Goal: Task Accomplishment & Management: Use online tool/utility

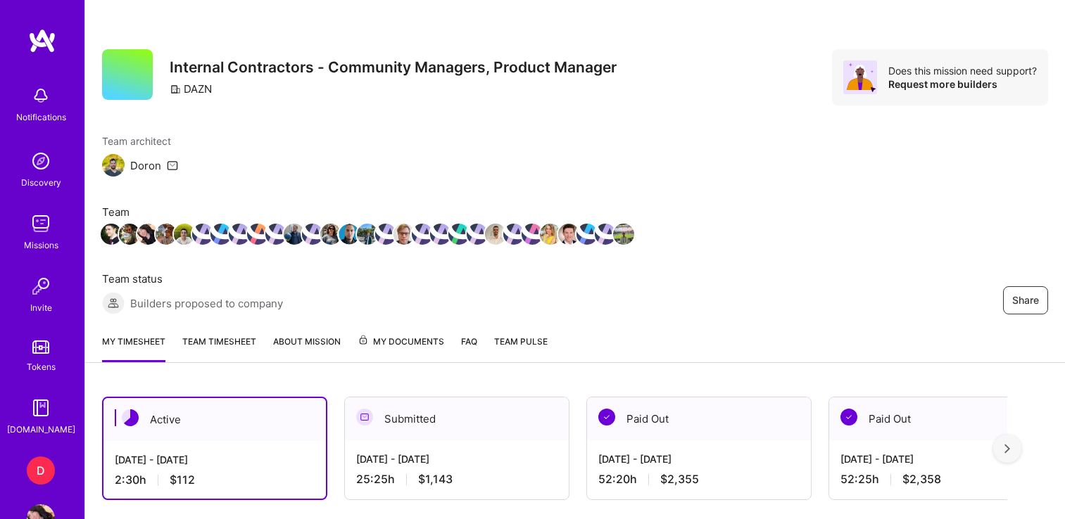
scroll to position [351, 0]
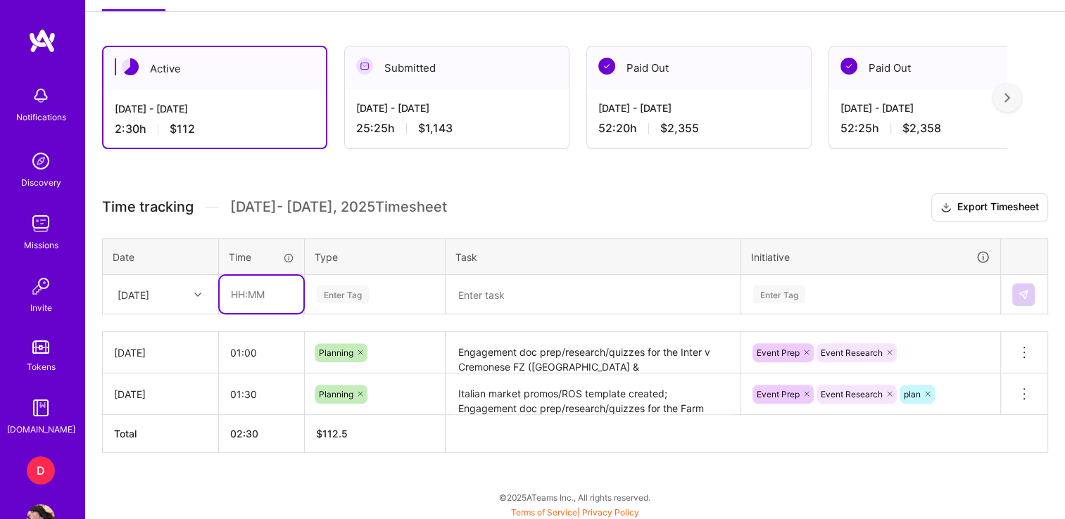
click at [242, 296] on input "text" at bounding box center [262, 294] width 84 height 37
type input "05:45"
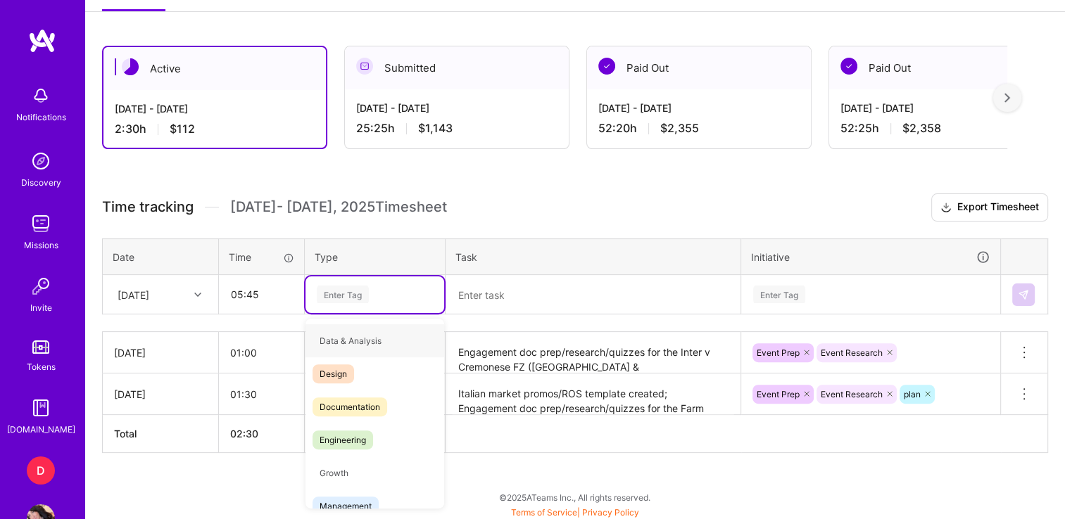
type input "e"
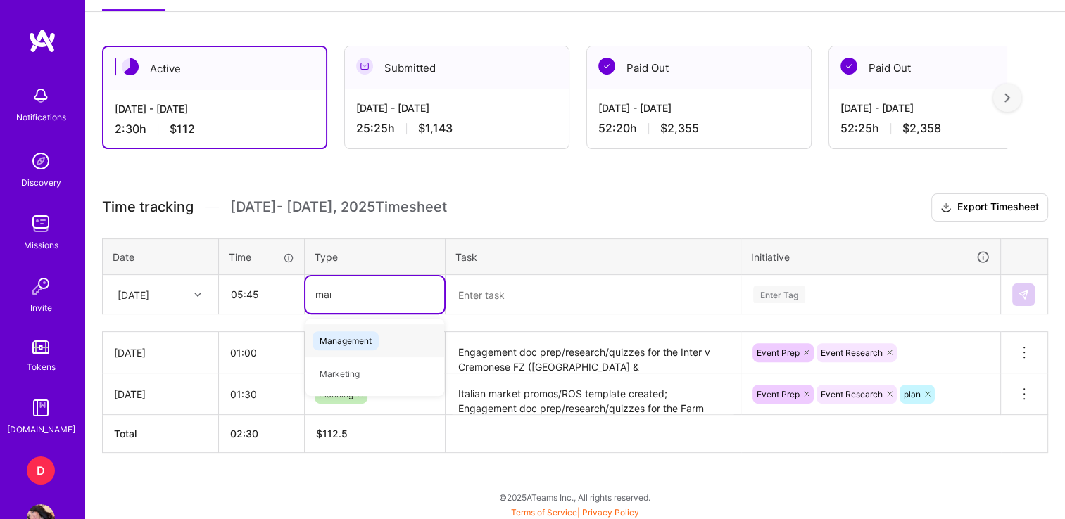
type input "mana"
click at [421, 326] on div "Management" at bounding box center [374, 340] width 139 height 33
click at [467, 305] on textarea at bounding box center [593, 295] width 292 height 37
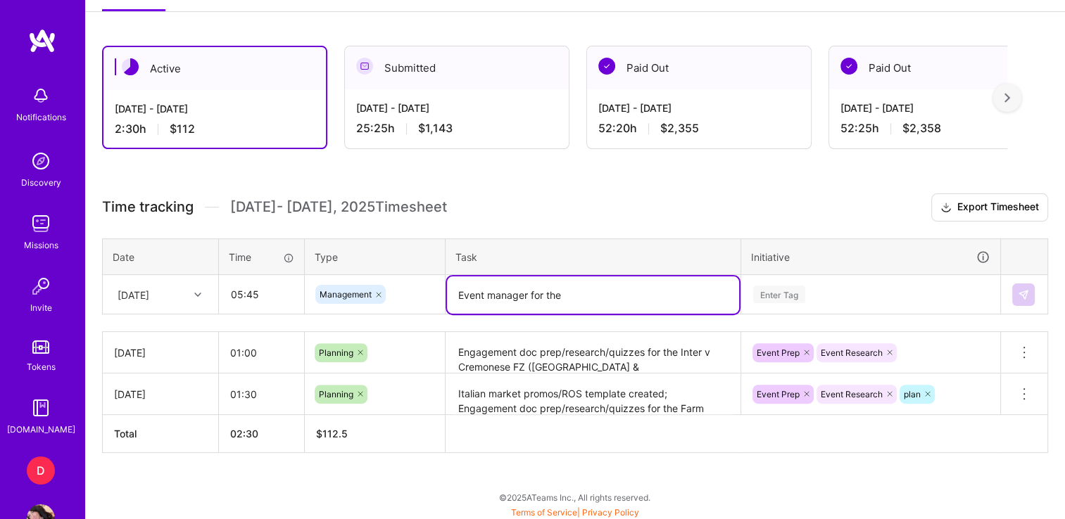
type textarea "Event manager for the"
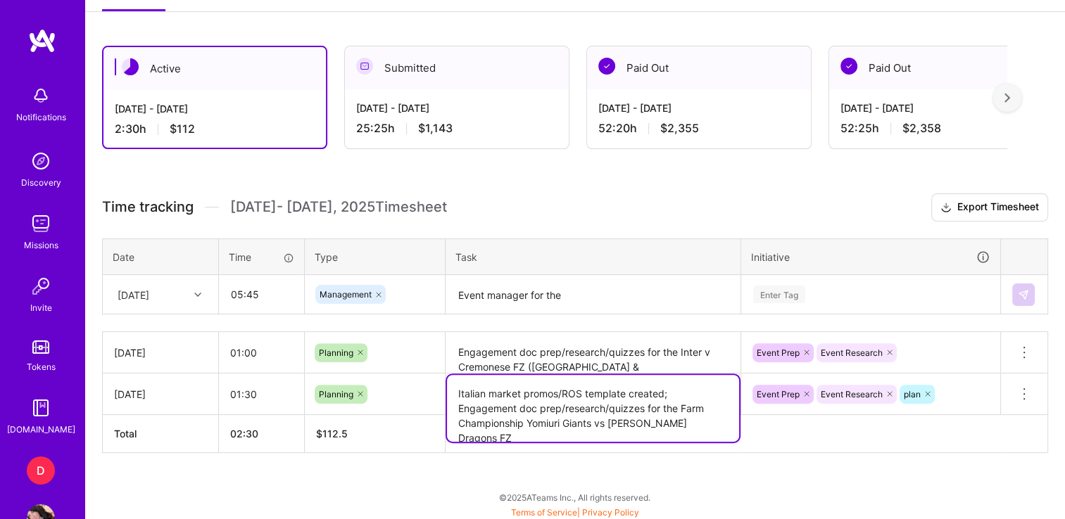
click at [664, 391] on textarea "Italian market promos/ROS template created; Engagement doc prep/research/quizze…" at bounding box center [593, 408] width 292 height 67
drag, startPoint x: 712, startPoint y: 417, endPoint x: 681, endPoint y: 404, distance: 33.4
click at [681, 404] on textarea "Italian market promos/ROS template created; Engagement doc prep/research/quizze…" at bounding box center [593, 408] width 292 height 67
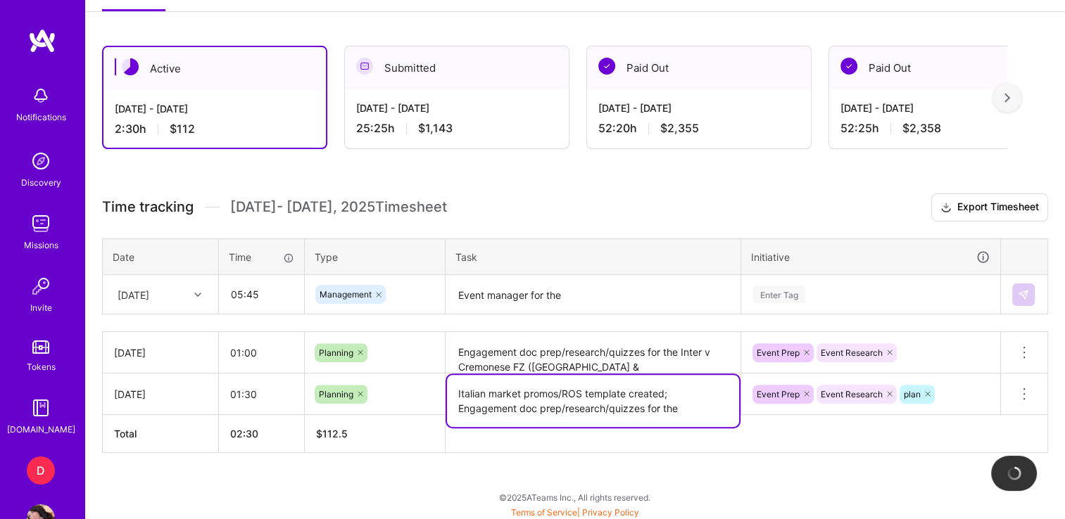
type textarea "Italian market promos/ROS template created; Engagement doc prep/research/quizze…"
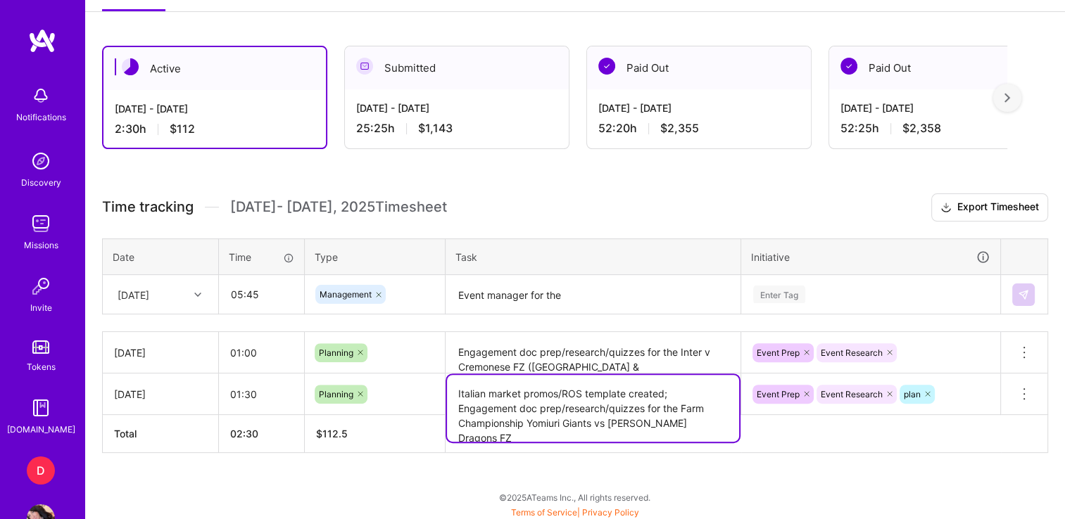
click at [615, 295] on textarea "Event manager for the" at bounding box center [593, 295] width 292 height 37
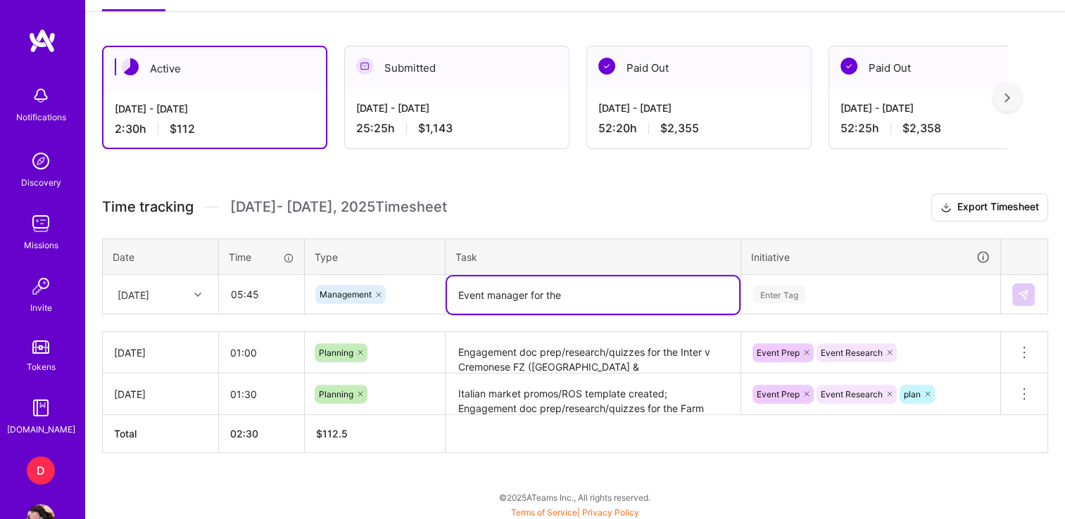
paste textarea "Farm Championship Yomiuri Giants vs [PERSON_NAME] Dragons FZ"
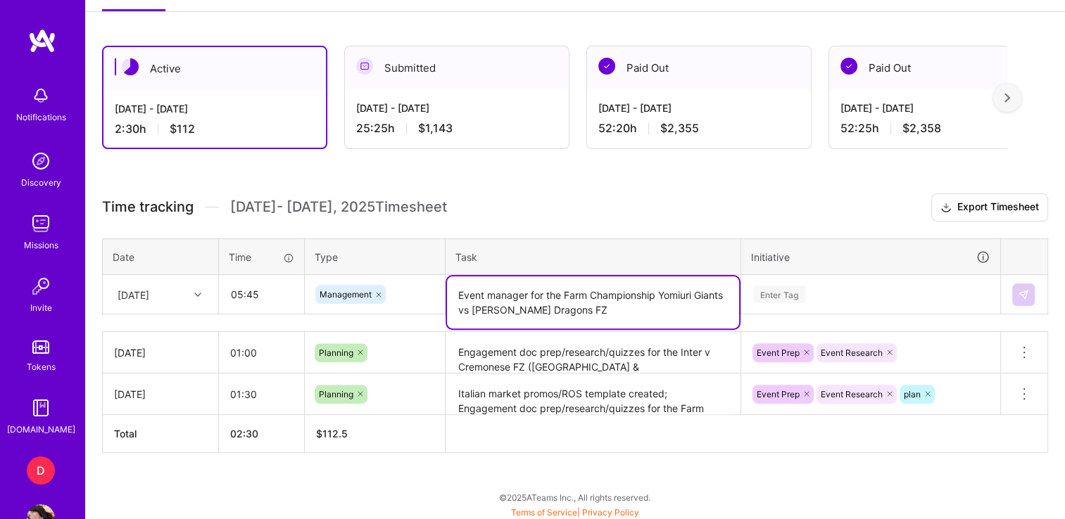
type textarea "Event manager for the Farm Championship Yomiuri Giants vs [PERSON_NAME] Dragons…"
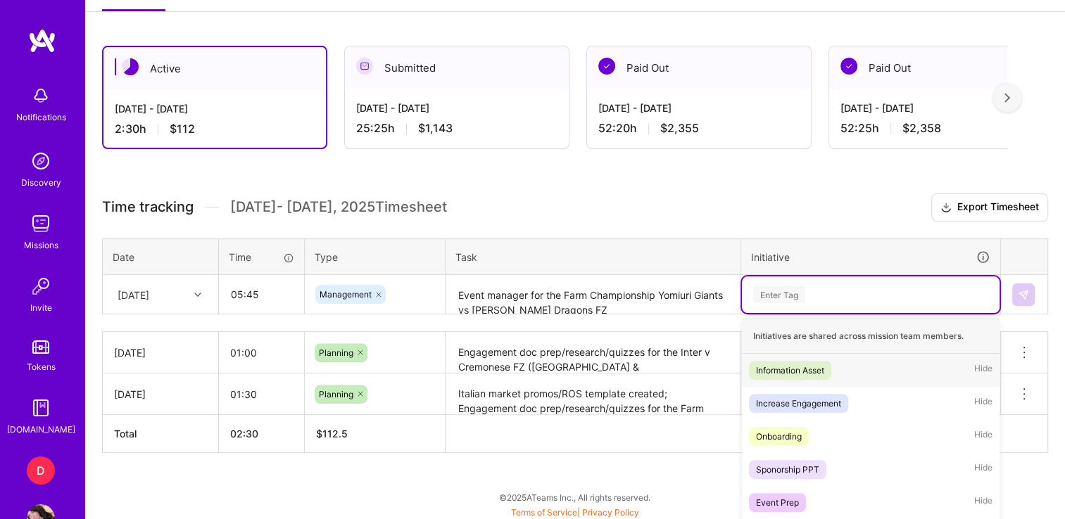
scroll to position [436, 0]
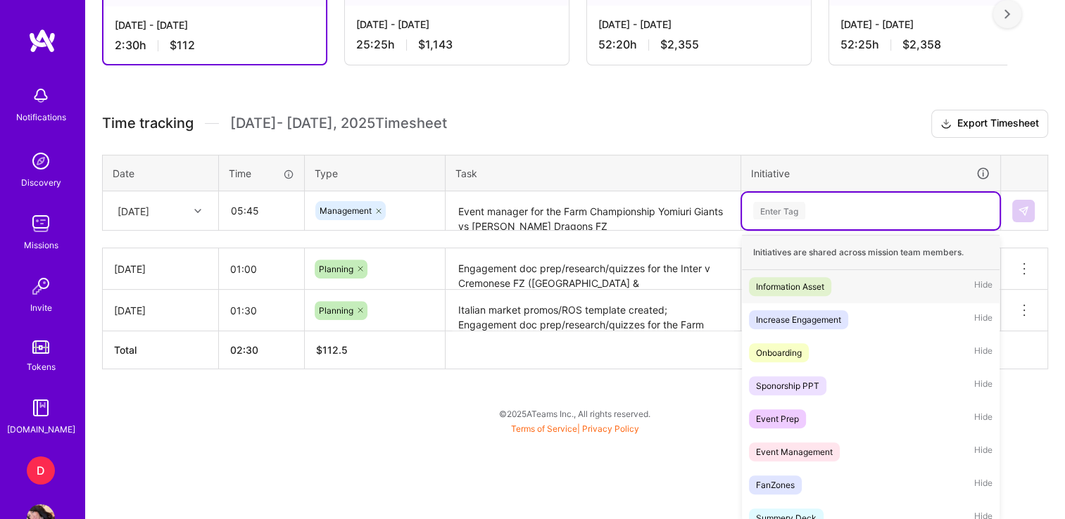
click at [850, 229] on div "option Event Research, selected. option Information Asset focused, 1 of 35. 35 …" at bounding box center [871, 211] width 258 height 37
click at [791, 447] on div "Event Management" at bounding box center [794, 450] width 77 height 15
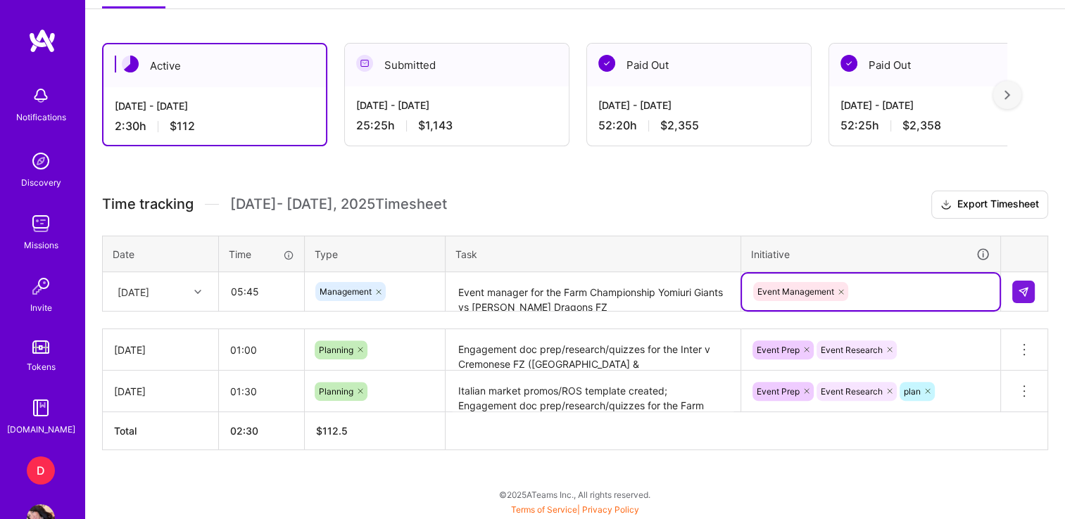
click at [863, 291] on div "option Event Management, selected. Select is focused ,type to refine list, pres…" at bounding box center [871, 292] width 258 height 37
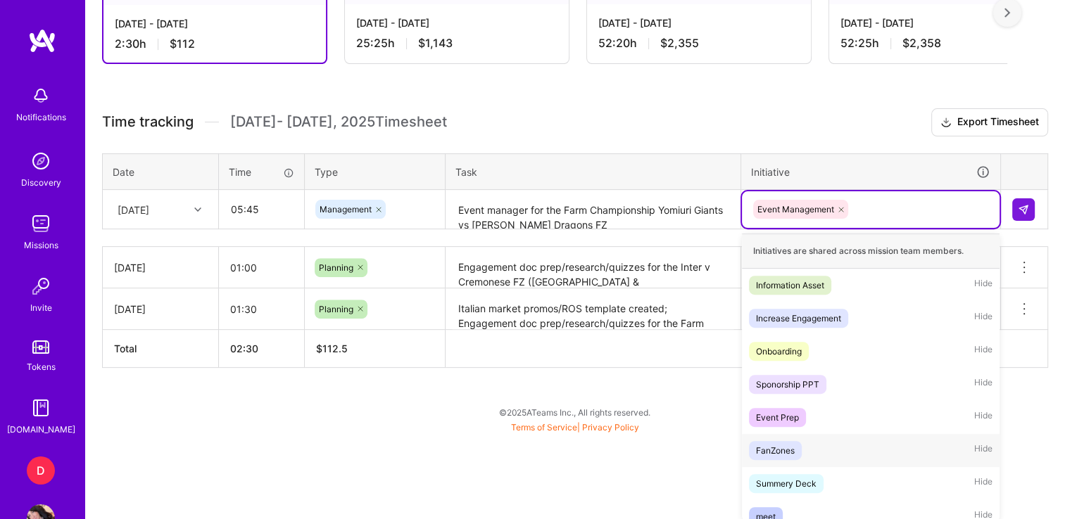
click at [775, 453] on div "FanZones" at bounding box center [775, 450] width 39 height 15
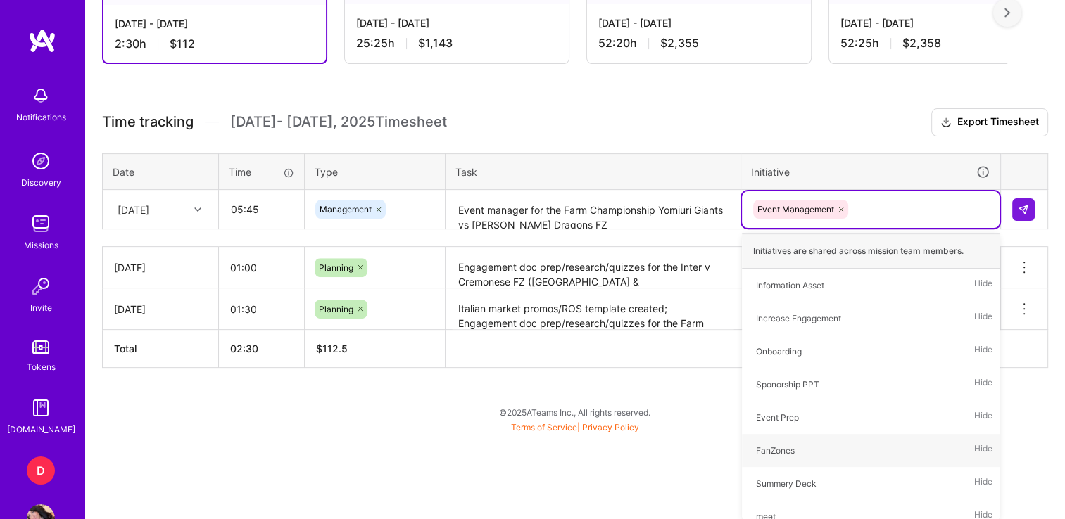
scroll to position [351, 0]
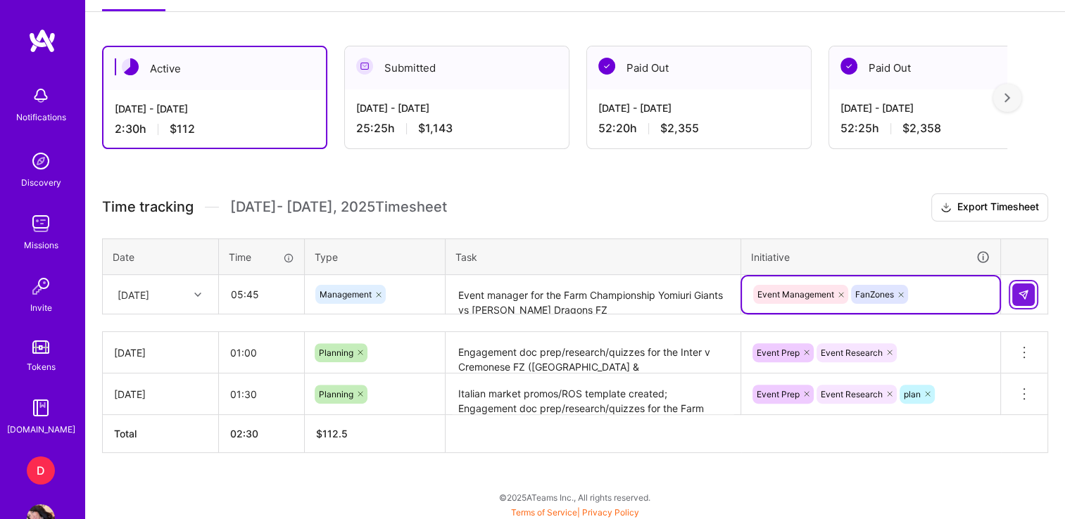
click at [1027, 291] on img at bounding box center [1022, 294] width 11 height 11
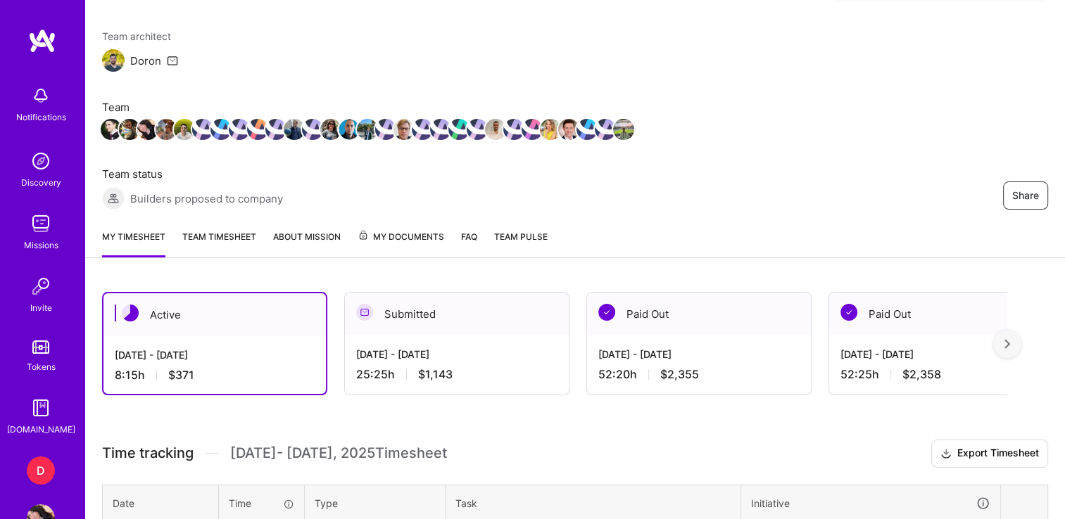
scroll to position [0, 0]
